Goal: Task Accomplishment & Management: Manage account settings

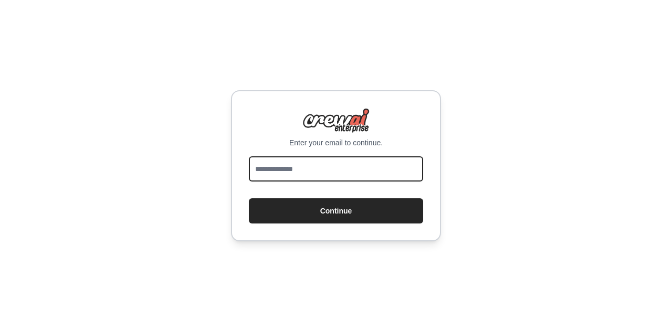
click at [310, 165] on input "email" at bounding box center [336, 168] width 174 height 25
type input "**********"
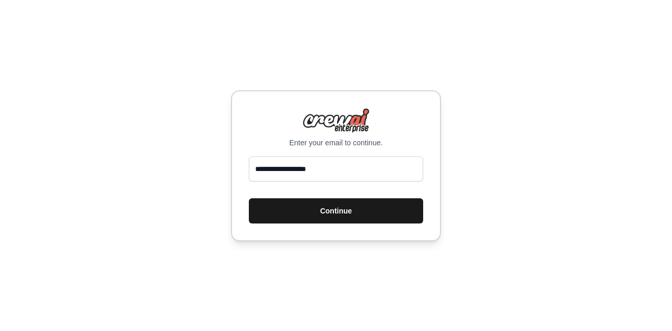
click at [316, 216] on button "Continue" at bounding box center [336, 210] width 174 height 25
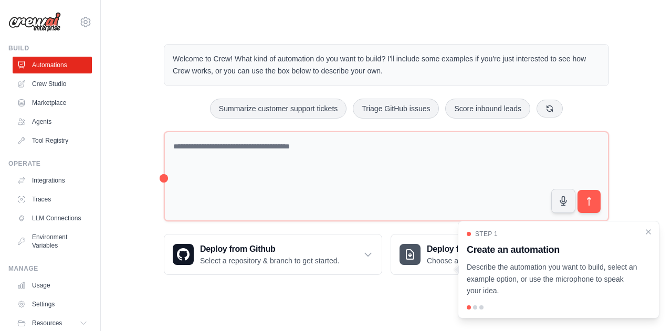
click at [635, 81] on div "Welcome to Crew! What kind of automation do you want to build? I'll include som…" at bounding box center [387, 159] width 538 height 265
click at [649, 232] on icon "Close walkthrough" at bounding box center [648, 231] width 9 height 9
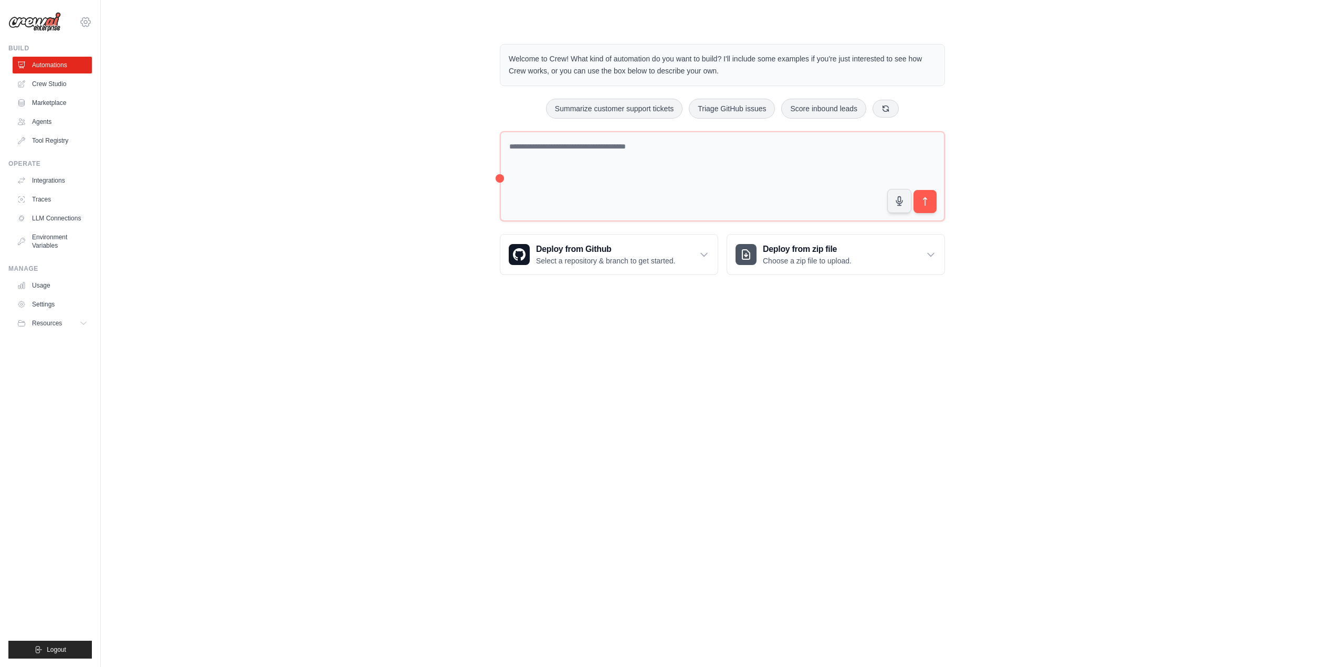
click at [89, 22] on icon at bounding box center [85, 21] width 9 height 9
drag, startPoint x: 47, startPoint y: 46, endPoint x: 129, endPoint y: 48, distance: 82.5
click at [129, 48] on div "juan.mejia@havi.com" at bounding box center [85, 45] width 92 height 23
copy div "juan.mejia@havi.com"
click at [205, 67] on div "Welcome to Crew! What kind of automation do you want to build? I'll include som…" at bounding box center [723, 159] width 1210 height 265
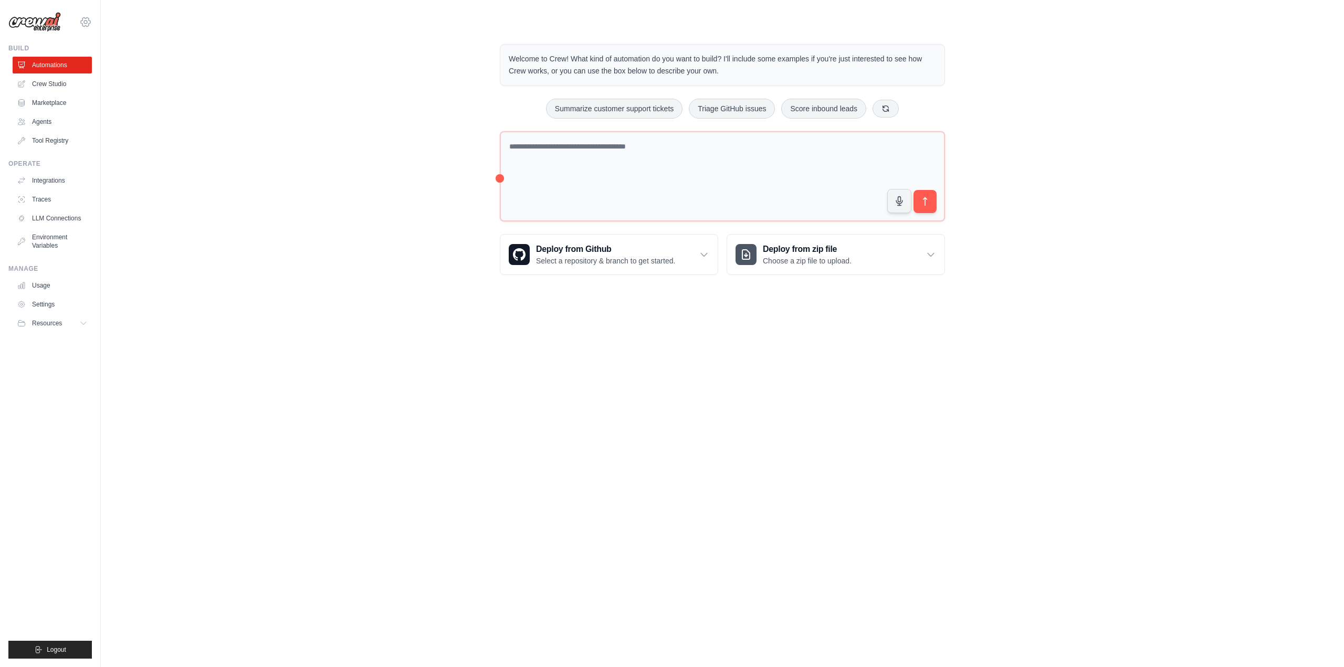
click at [87, 27] on icon at bounding box center [85, 22] width 13 height 13
click at [87, 44] on div "juan.mejia@havi.com" at bounding box center [86, 46] width 76 height 11
click at [67, 77] on link "Settings" at bounding box center [85, 71] width 92 height 19
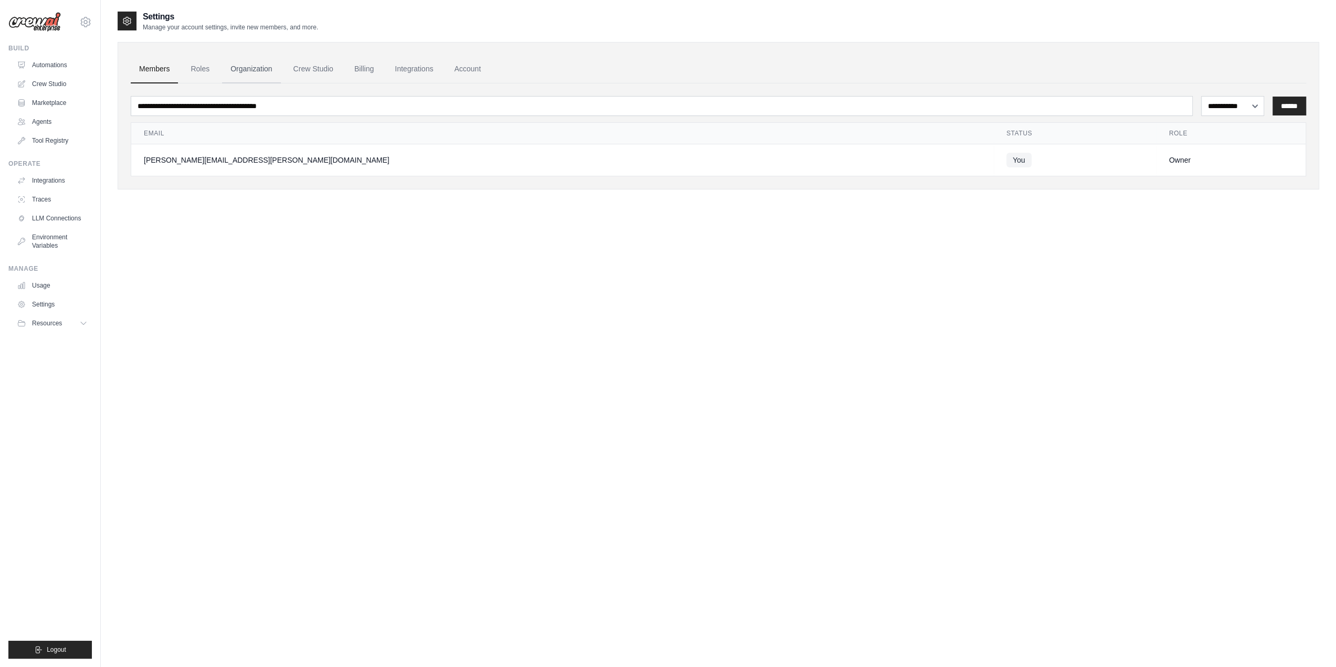
click at [236, 66] on link "Organization" at bounding box center [251, 69] width 58 height 28
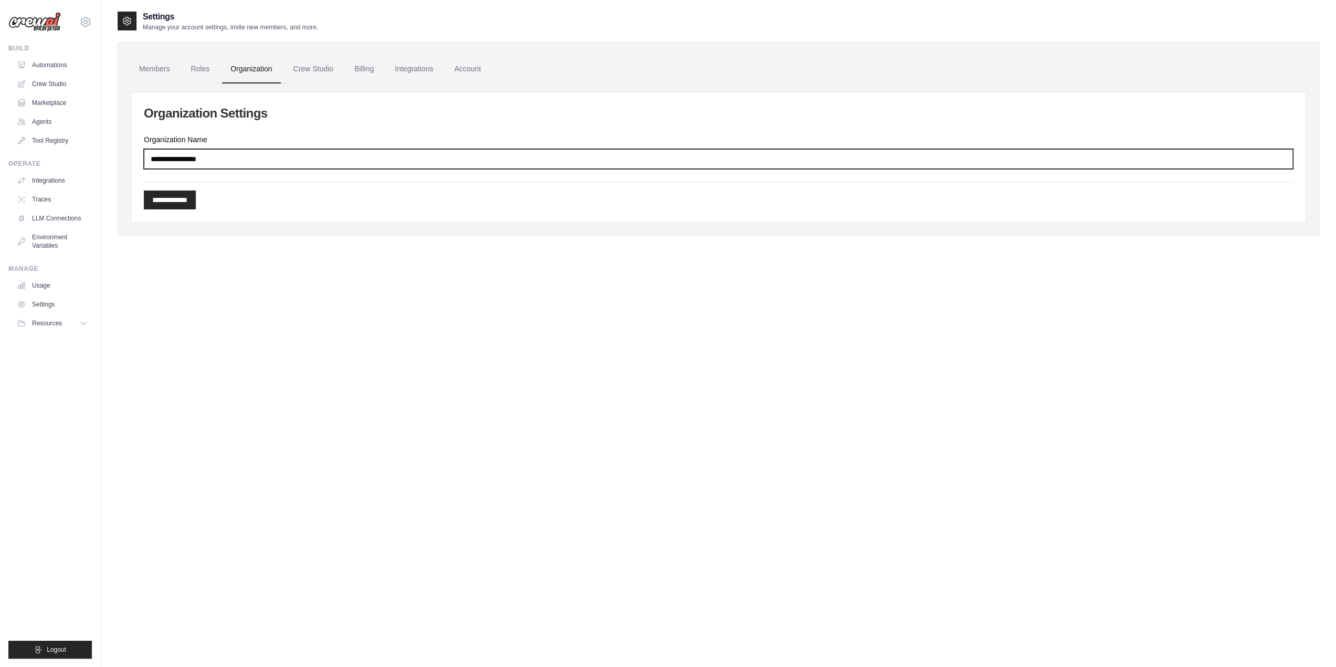
click at [218, 158] on input "Organization Name" at bounding box center [718, 159] width 1149 height 20
type input "****"
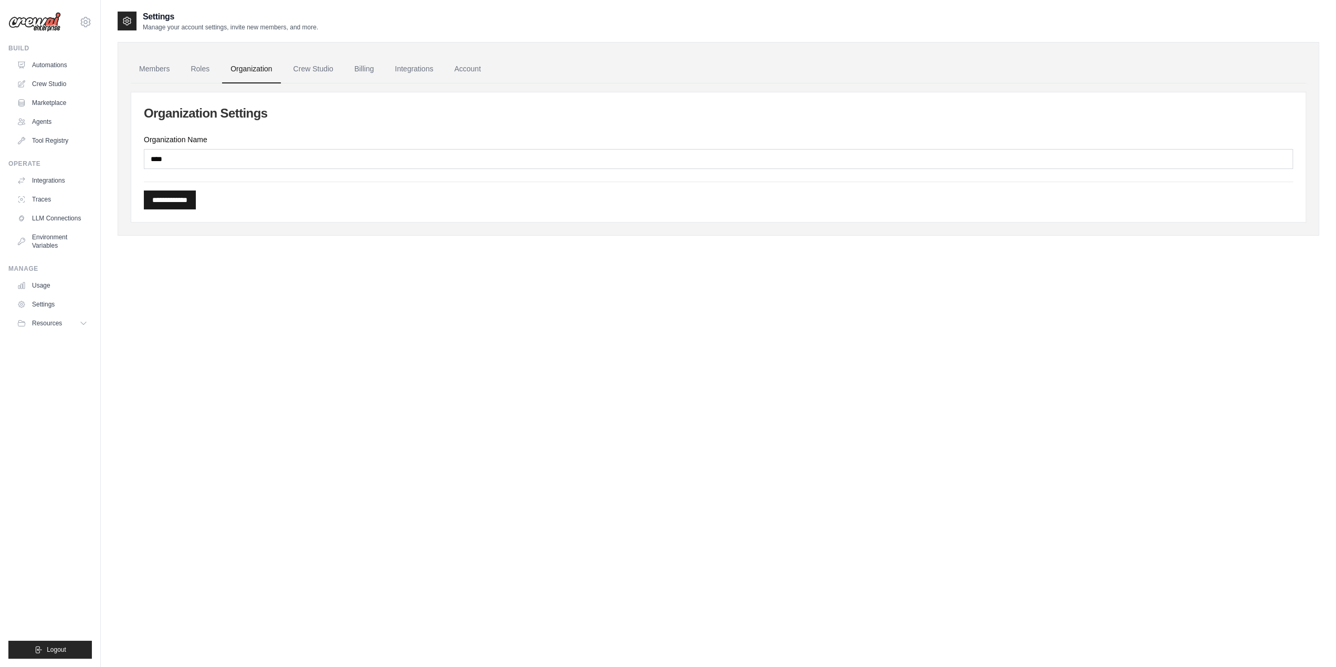
click at [191, 195] on input "**********" at bounding box center [170, 200] width 52 height 19
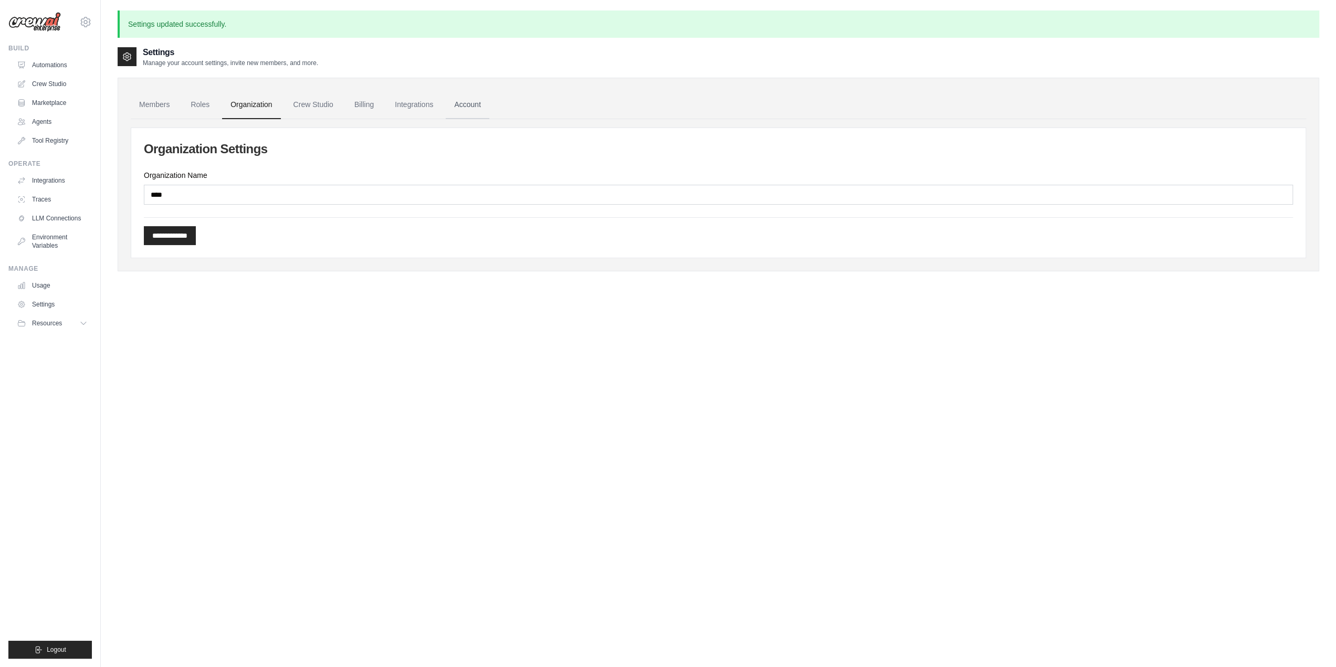
click at [461, 109] on link "Account" at bounding box center [468, 105] width 44 height 28
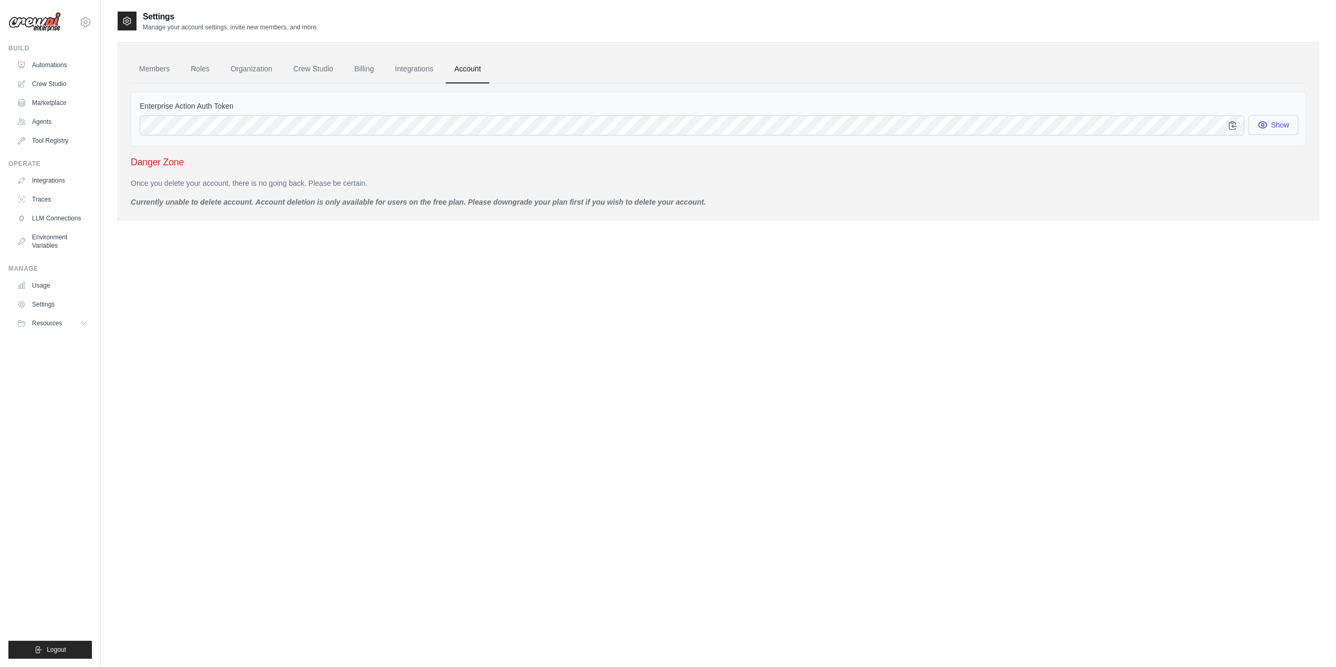
click at [672, 127] on icon "button" at bounding box center [1263, 125] width 11 height 11
click at [161, 69] on link "Members" at bounding box center [154, 69] width 47 height 28
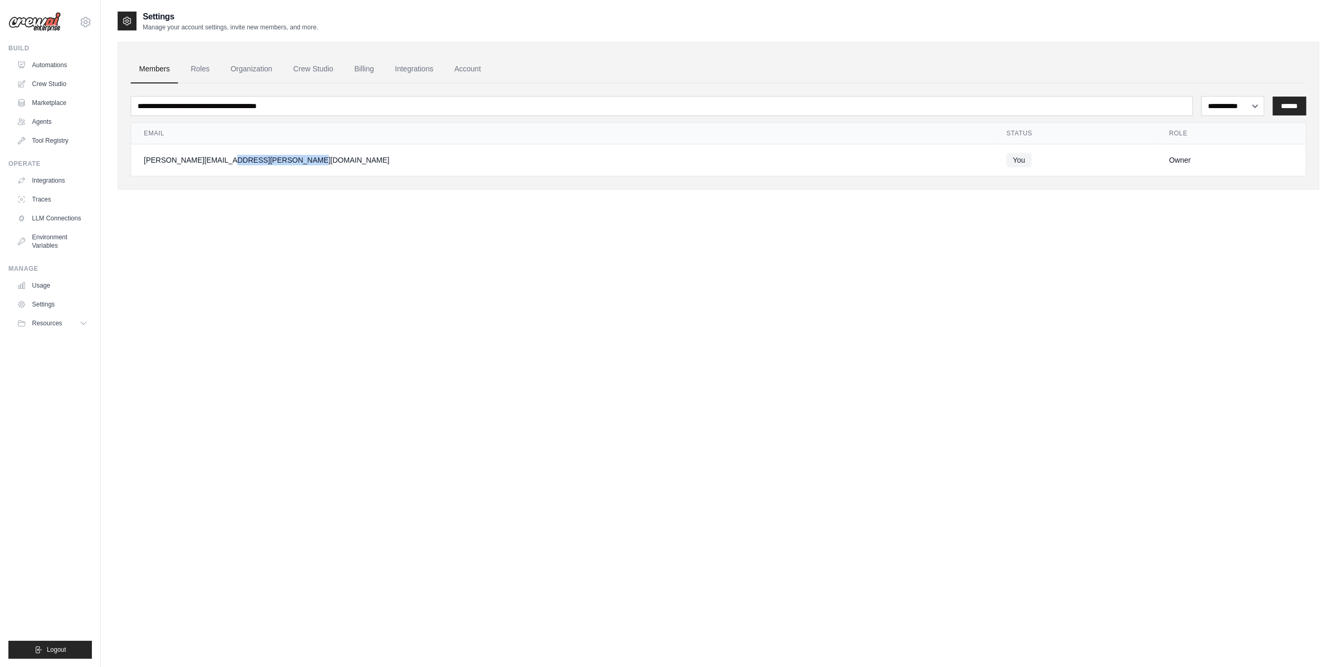
drag, startPoint x: 208, startPoint y: 160, endPoint x: 135, endPoint y: 162, distance: 72.5
click at [135, 162] on td "juan.mejia@havi.com" at bounding box center [562, 160] width 863 height 32
copy div "juan.mejia@havi.com"
click at [643, 270] on div "**********" at bounding box center [719, 344] width 1202 height 667
